Goal: Communication & Community: Answer question/provide support

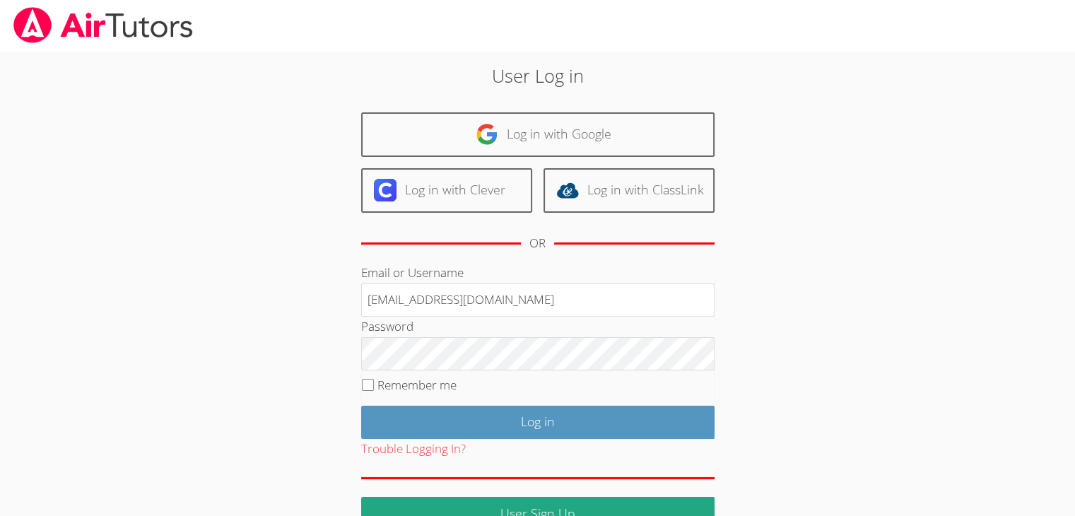
type input "[EMAIL_ADDRESS][DOMAIN_NAME]"
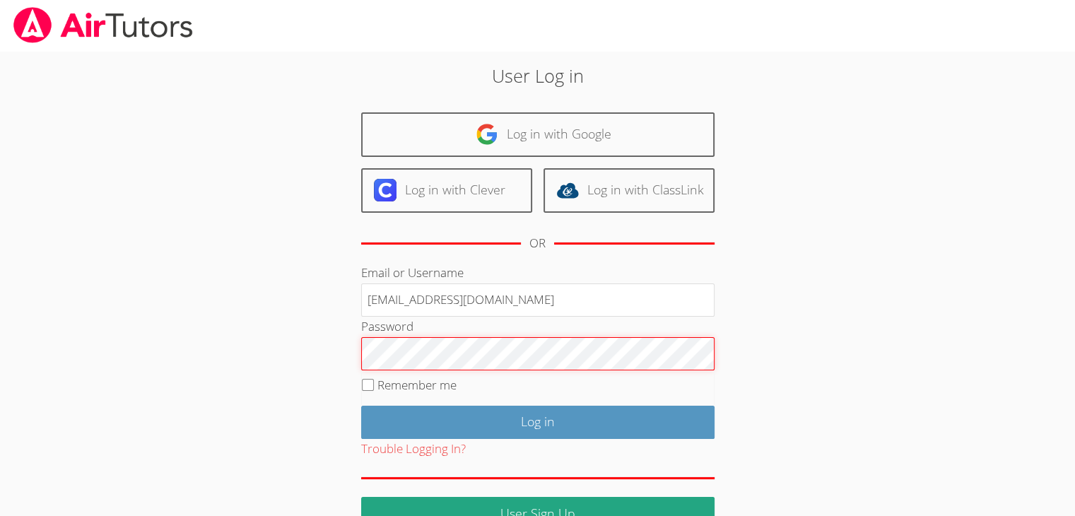
click at [361, 406] on input "Log in" at bounding box center [537, 422] width 353 height 33
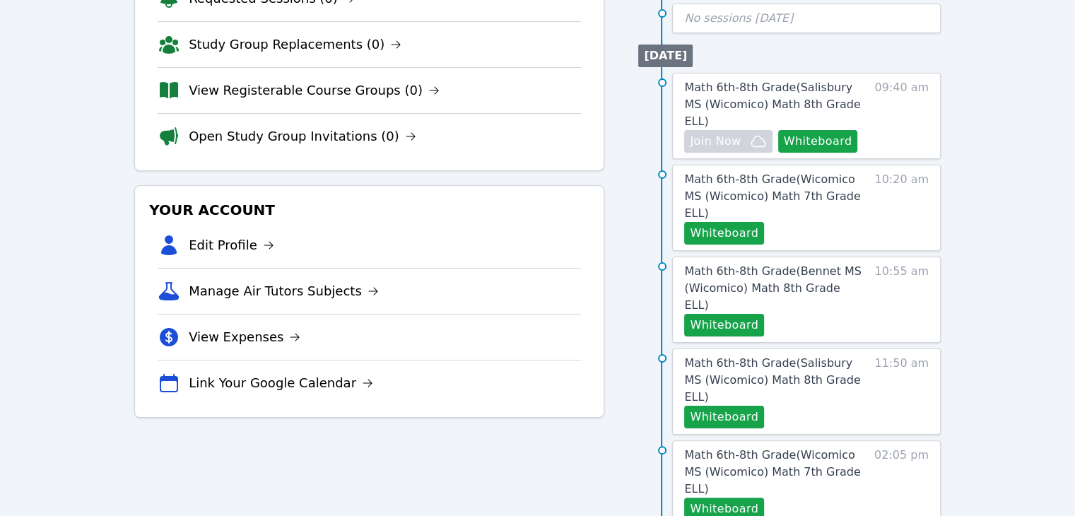
scroll to position [236, 0]
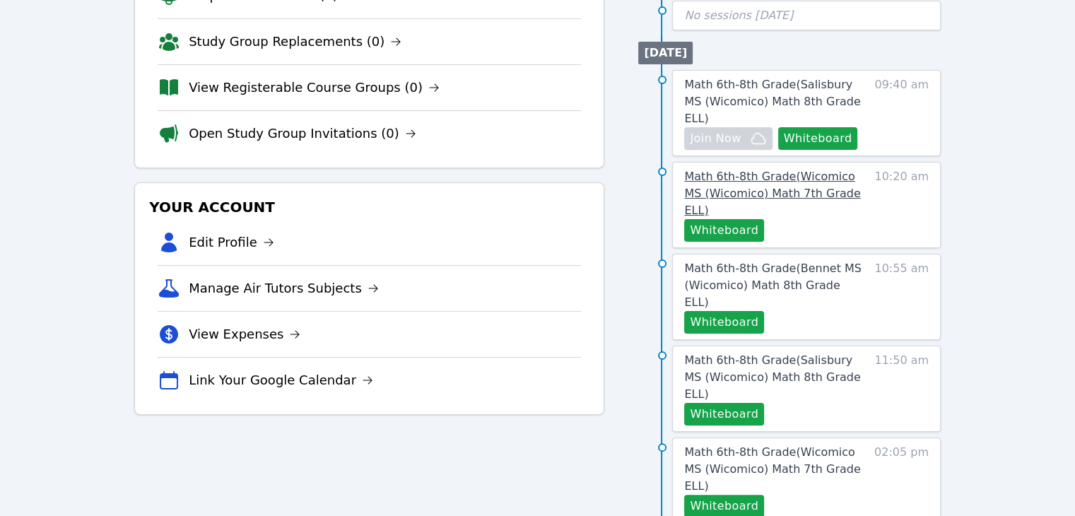
click at [797, 170] on span "Math 6th-8th Grade ( Wicomico MS (Wicomico) Math 7th Grade ELL )" at bounding box center [772, 193] width 176 height 47
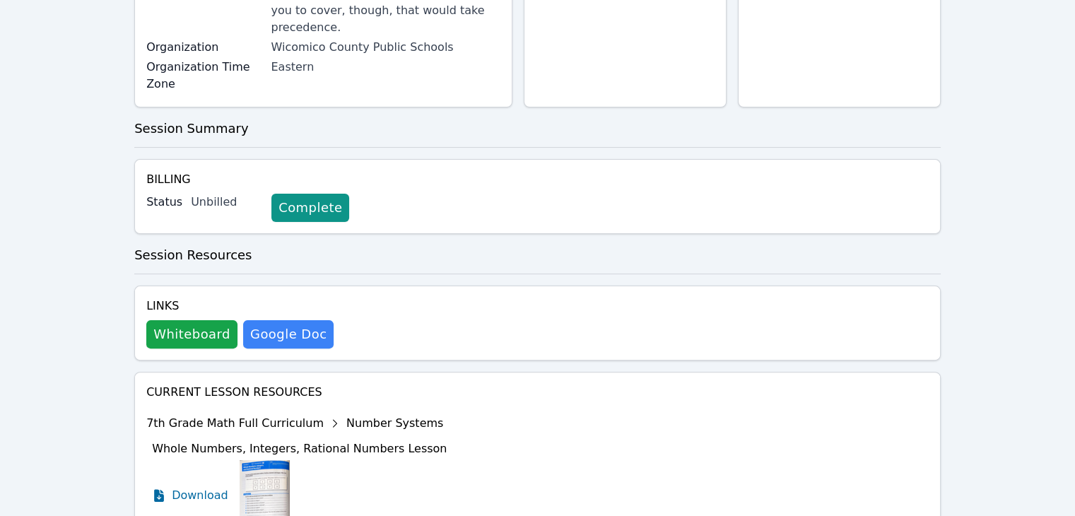
scroll to position [344, 0]
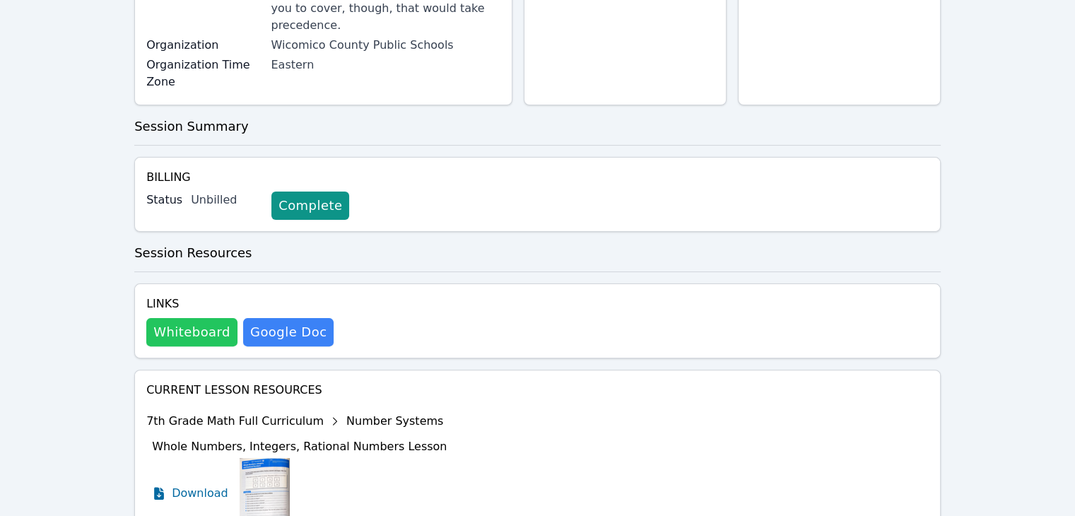
click at [180, 318] on button "Whiteboard" at bounding box center [191, 332] width 91 height 28
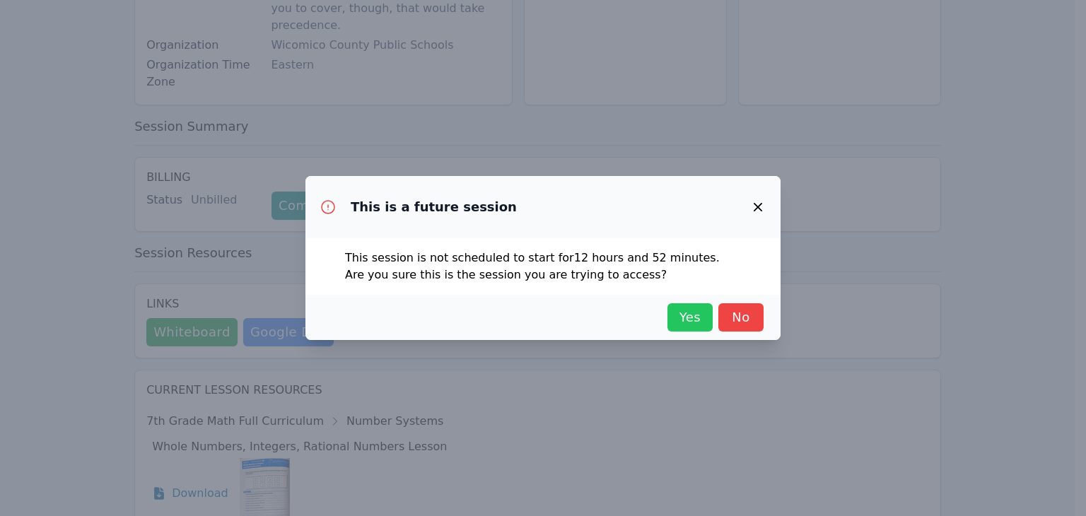
click at [682, 320] on span "Yes" at bounding box center [689, 318] width 31 height 20
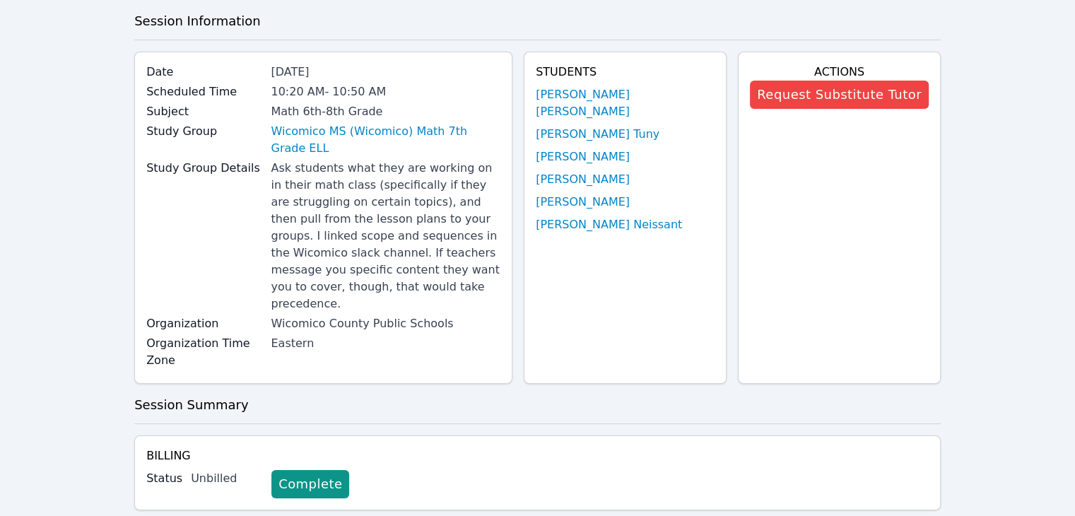
scroll to position [64, 0]
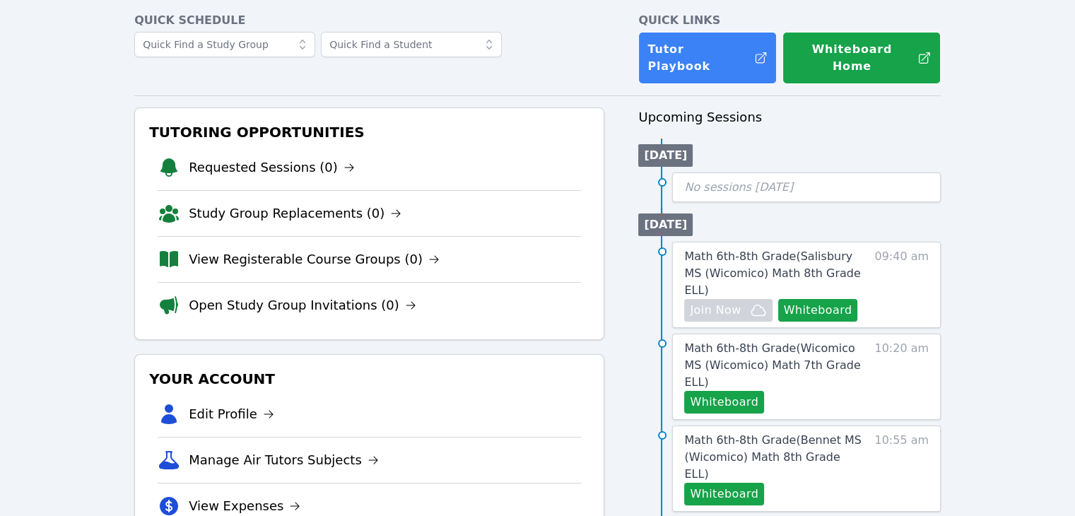
scroll to position [236, 0]
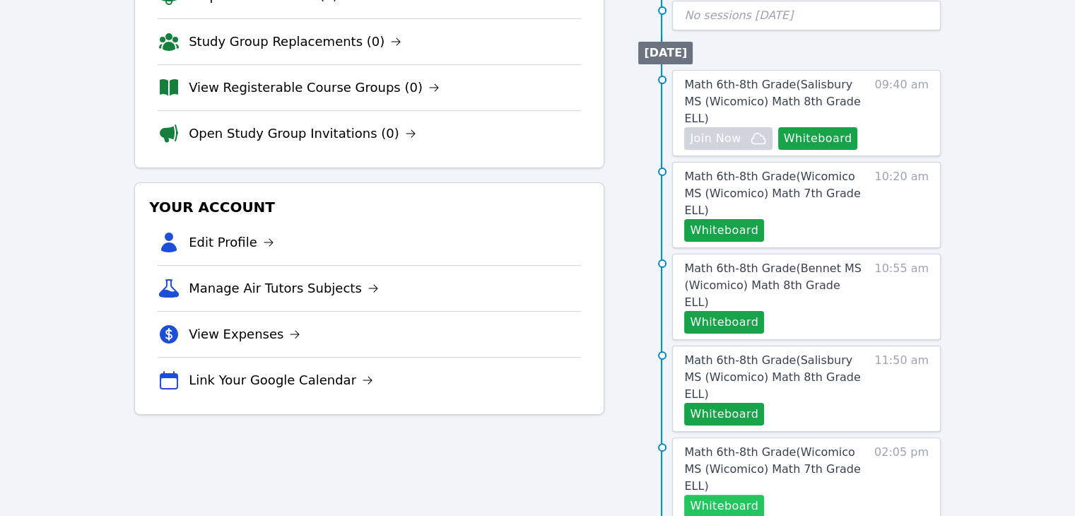
click at [731, 495] on button "Whiteboard" at bounding box center [724, 506] width 80 height 23
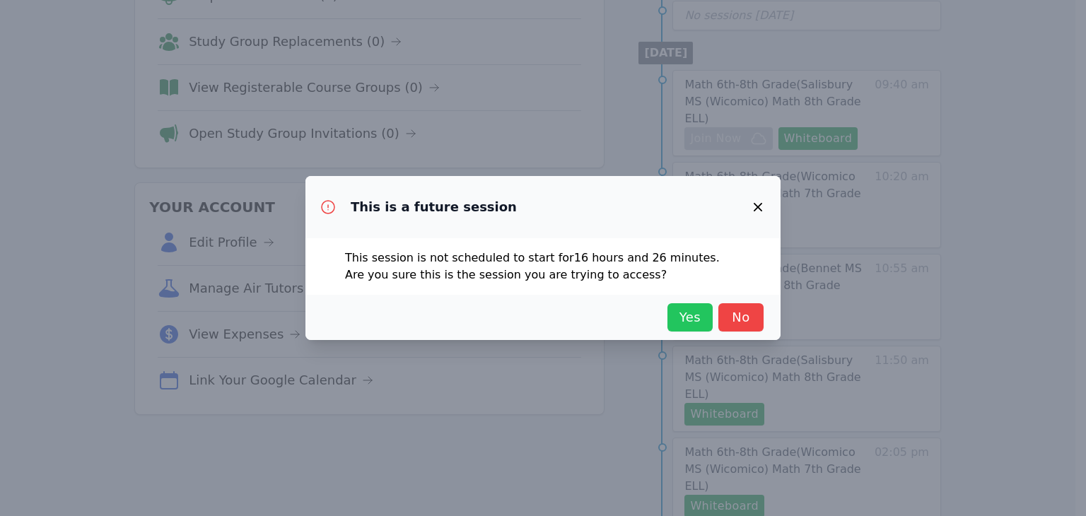
click at [678, 322] on span "Yes" at bounding box center [689, 318] width 31 height 20
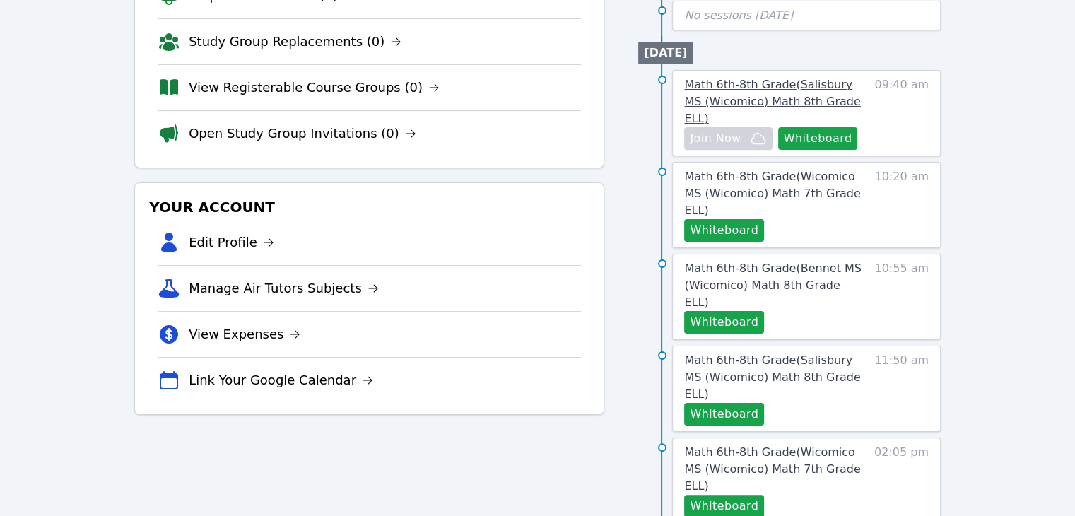
click at [778, 83] on span "Math 6th-8th Grade ( Salisbury MS (Wicomico) Math 8th Grade ELL )" at bounding box center [772, 101] width 176 height 47
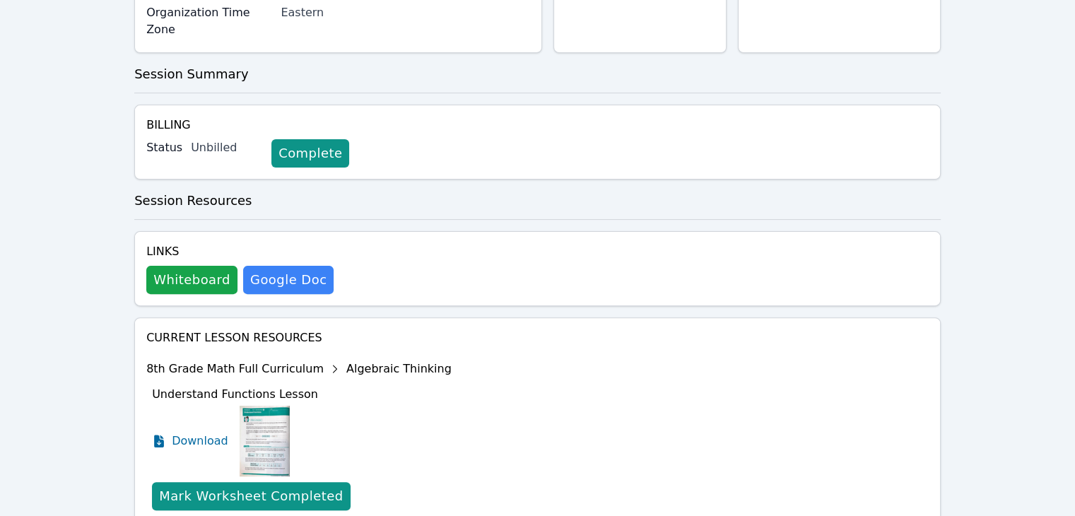
scroll to position [457, 0]
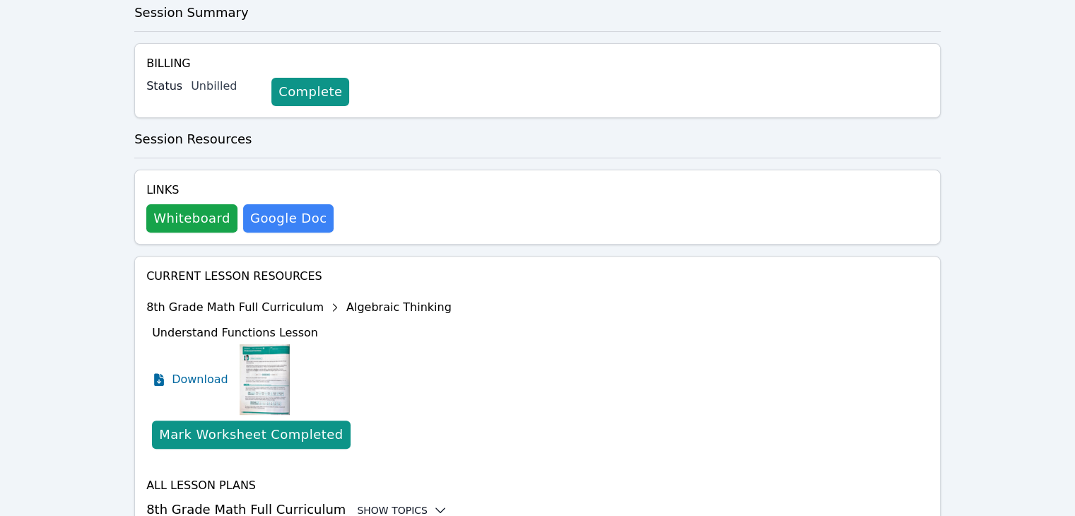
click at [373, 503] on div "Show Topics" at bounding box center [402, 510] width 90 height 14
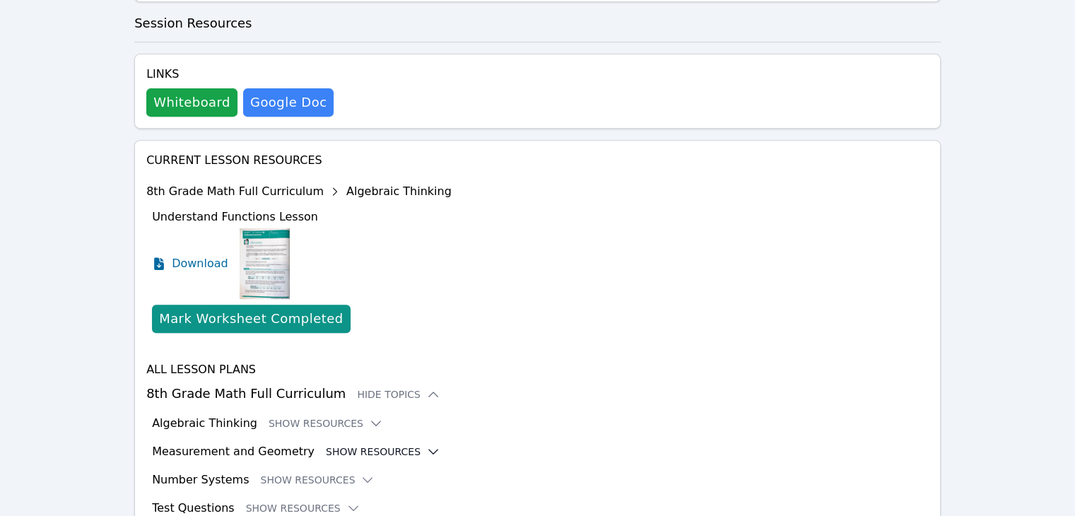
click at [373, 445] on button "Show Resources" at bounding box center [383, 452] width 115 height 14
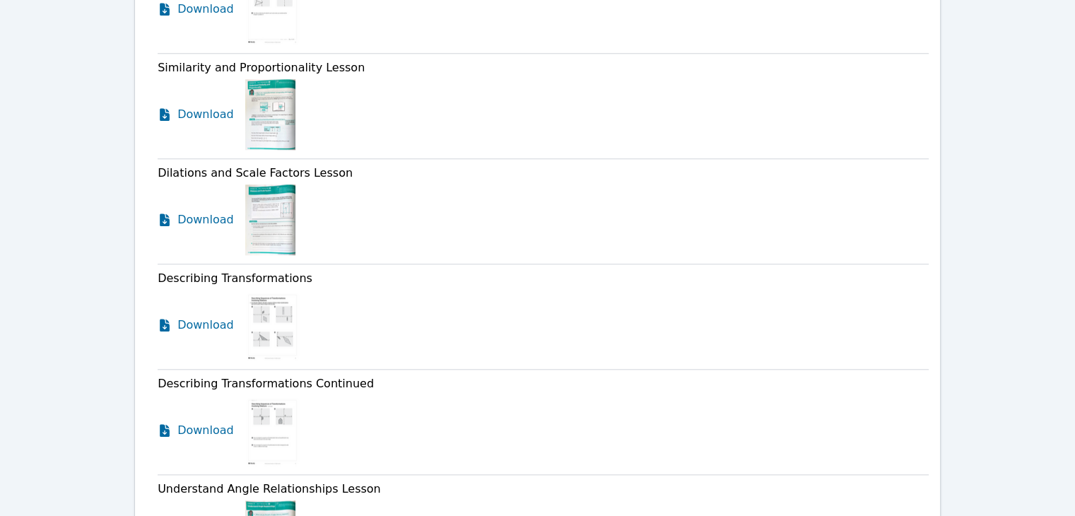
scroll to position [1429, 0]
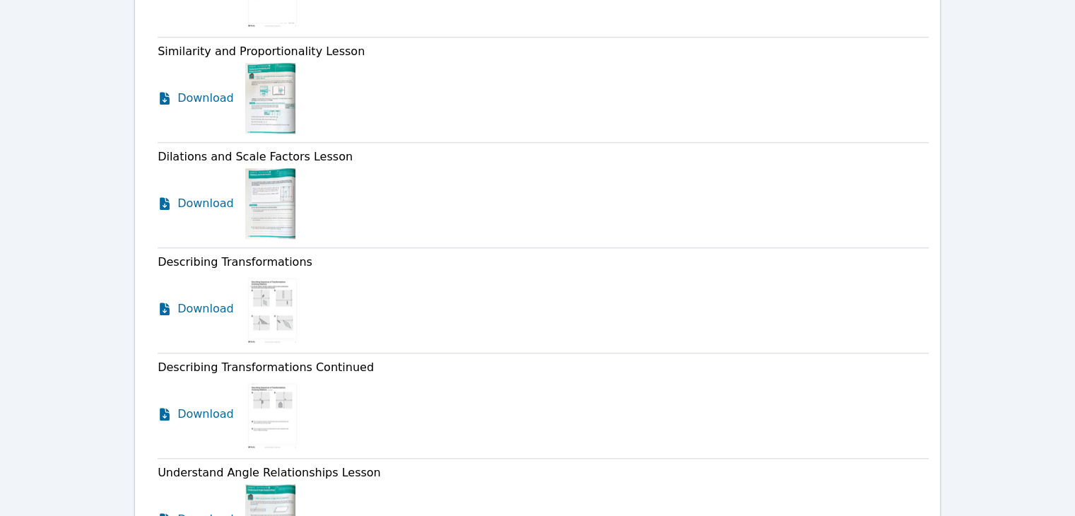
click at [811, 379] on div "Download" at bounding box center [543, 414] width 771 height 71
click at [967, 333] on div "Home Sessions Study Groups Students Messages Open user menu Michelle Dupin Open…" at bounding box center [537, 209] width 1075 height 3276
